Goal: Information Seeking & Learning: Learn about a topic

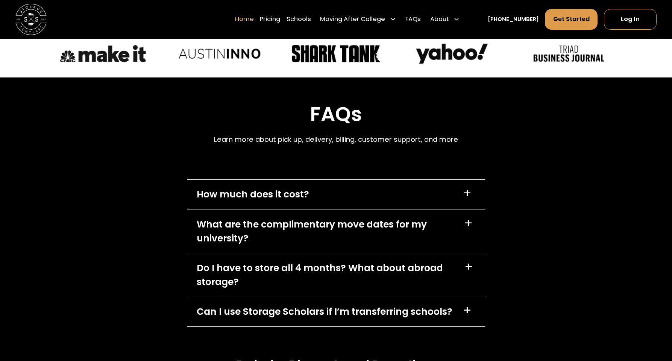
scroll to position [2207, 0]
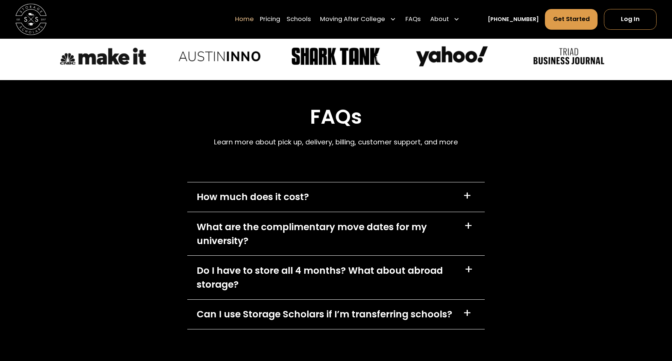
click at [293, 196] on div "How much does it cost?" at bounding box center [253, 197] width 112 height 14
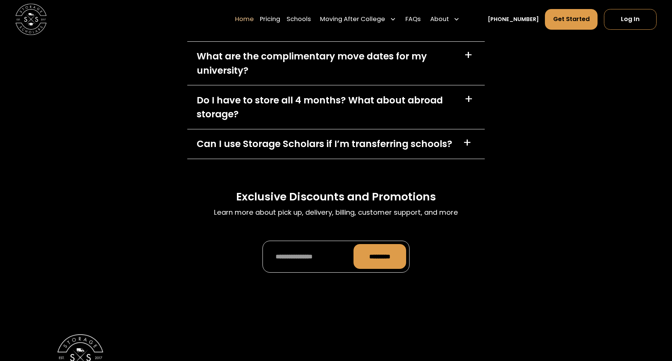
scroll to position [2498, 0]
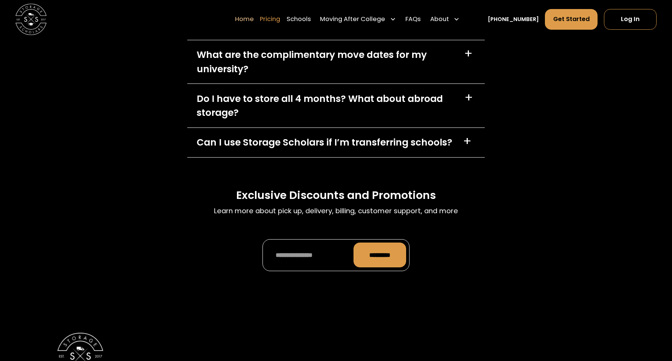
click at [280, 23] on link "Pricing" at bounding box center [270, 20] width 20 height 22
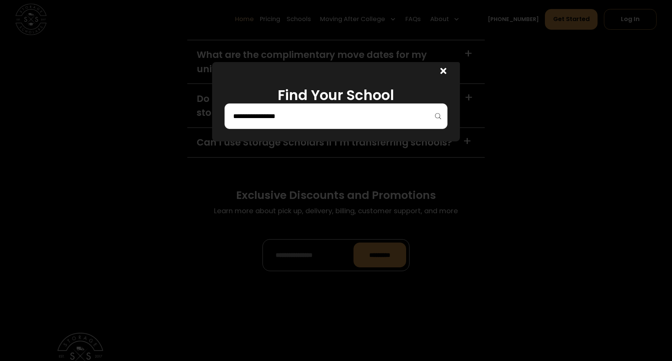
click at [277, 115] on input "search" at bounding box center [335, 116] width 207 height 13
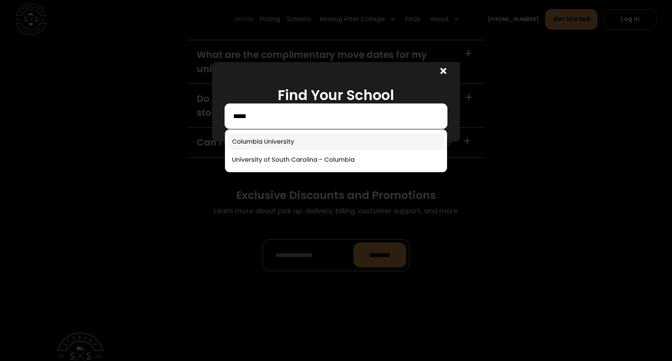
type input "*****"
click at [267, 144] on link at bounding box center [335, 141] width 215 height 17
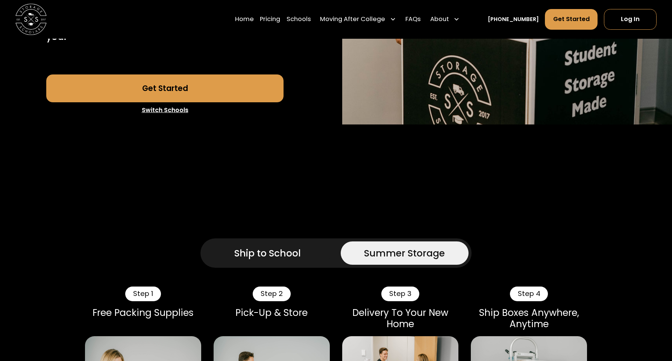
scroll to position [460, 0]
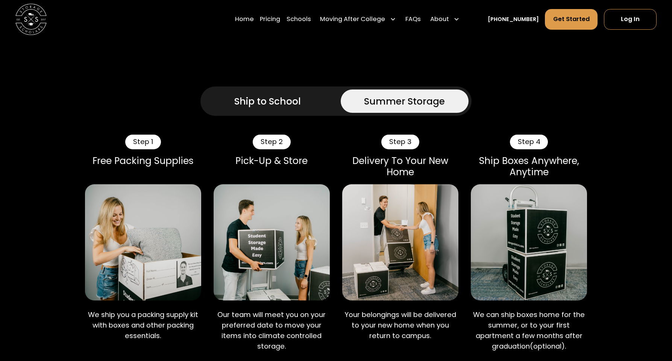
click at [261, 94] on div "Ship to School" at bounding box center [267, 101] width 67 height 14
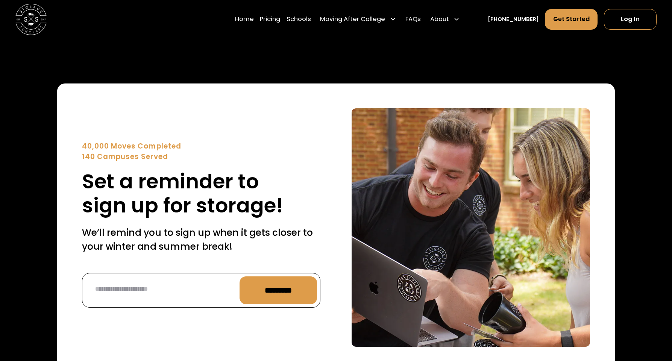
scroll to position [3176, 0]
